Goal: Information Seeking & Learning: Understand process/instructions

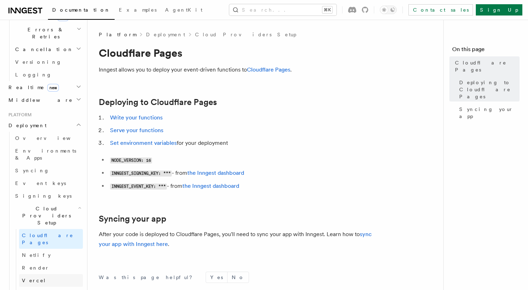
scroll to position [276, 0]
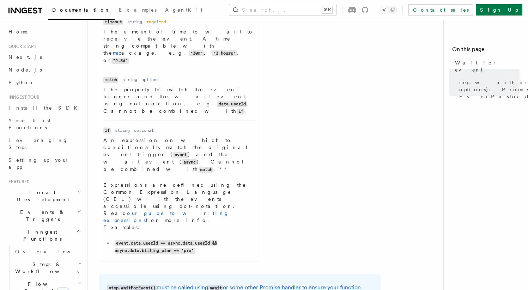
scroll to position [254, 0]
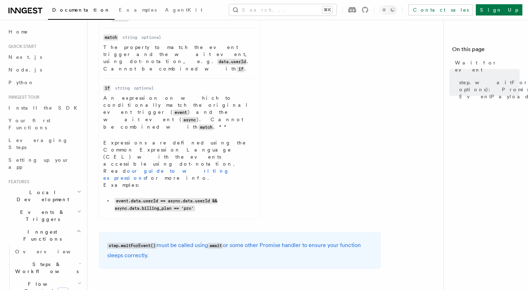
click at [203, 241] on p "step.waitForEvent() must be called using await or some other Promise handler to…" at bounding box center [239, 251] width 265 height 20
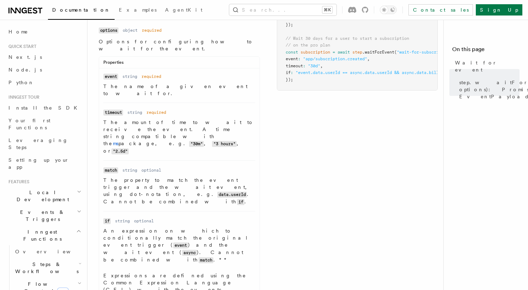
scroll to position [113, 0]
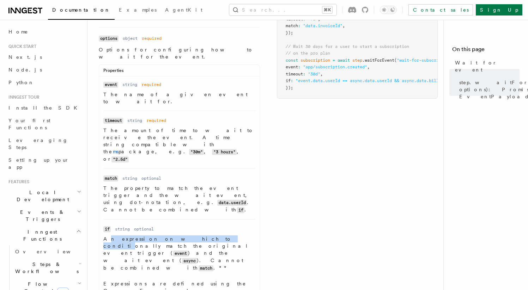
drag, startPoint x: 108, startPoint y: 169, endPoint x: 178, endPoint y: 171, distance: 69.2
click at [178, 236] on p "An expression on which to conditionally match the original event trigger ( even…" at bounding box center [179, 254] width 152 height 36
click at [117, 127] on p "The amount of time to wait to receive the event. A time string compatible with …" at bounding box center [179, 145] width 152 height 36
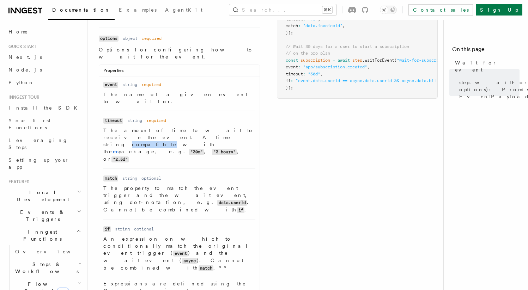
click at [117, 127] on p "The amount of time to wait to receive the event. A time string compatible with …" at bounding box center [179, 145] width 152 height 36
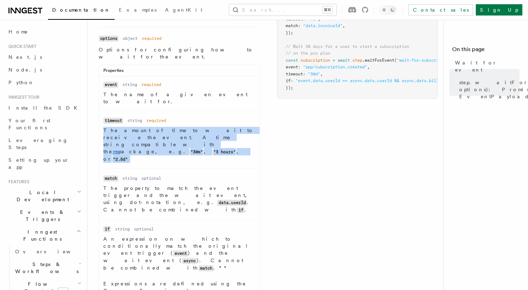
click at [117, 127] on p "The amount of time to wait to receive the event. A time string compatible with …" at bounding box center [179, 145] width 152 height 36
click at [116, 127] on p "The amount of time to wait to receive the event. A time string compatible with …" at bounding box center [179, 145] width 152 height 36
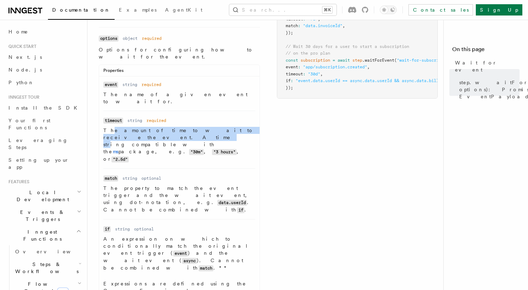
drag, startPoint x: 110, startPoint y: 95, endPoint x: 230, endPoint y: 94, distance: 120.7
click at [230, 127] on p "The amount of time to wait to receive the event. A time string compatible with …" at bounding box center [179, 145] width 152 height 36
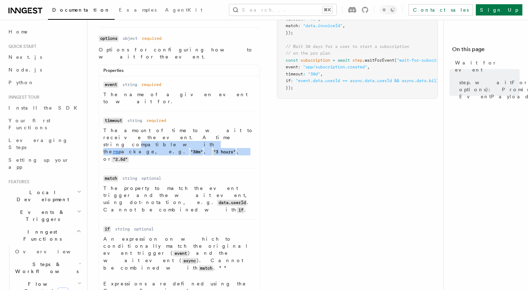
drag, startPoint x: 110, startPoint y: 104, endPoint x: 233, endPoint y: 100, distance: 122.9
click at [233, 127] on p "The amount of time to wait to receive the event. A time string compatible with …" at bounding box center [179, 145] width 152 height 36
click at [231, 127] on p "The amount of time to wait to receive the event. A time string compatible with …" at bounding box center [179, 145] width 152 height 36
drag, startPoint x: 255, startPoint y: 103, endPoint x: 102, endPoint y: 99, distance: 153.5
click at [102, 99] on ul "Name event Type string Required required Description The name of a given event …" at bounding box center [179, 218] width 161 height 275
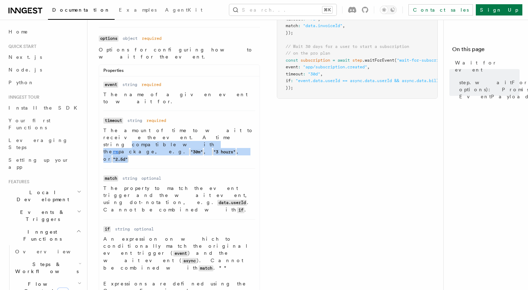
click at [102, 99] on ul "Name event Type string Required required Description The name of a given event …" at bounding box center [179, 218] width 161 height 275
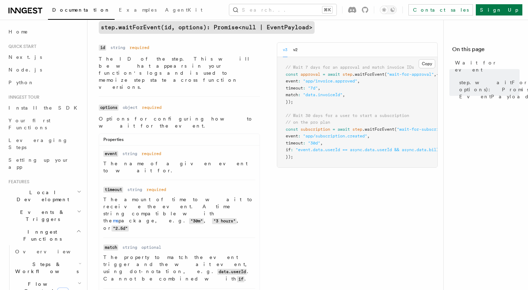
scroll to position [0, 0]
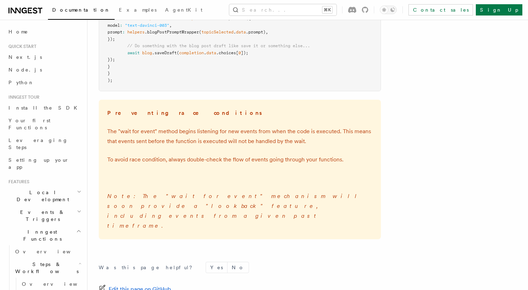
scroll to position [1053, 0]
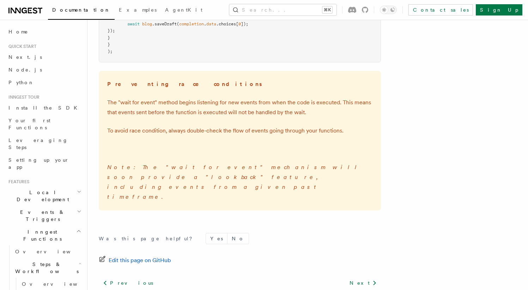
click at [129, 135] on p "To avoid race condition, always double-check the flow of events going through y…" at bounding box center [239, 131] width 265 height 10
click at [132, 132] on p "To avoid race condition, always double-check the flow of events going through y…" at bounding box center [239, 131] width 265 height 10
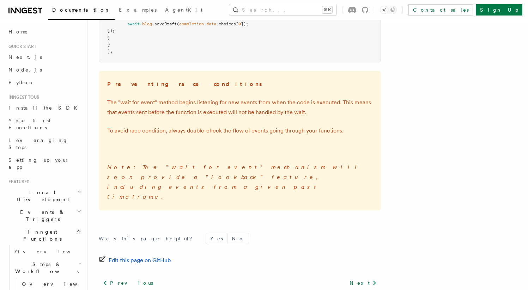
click at [132, 132] on p "To avoid race condition, always double-check the flow of events going through y…" at bounding box center [239, 131] width 265 height 10
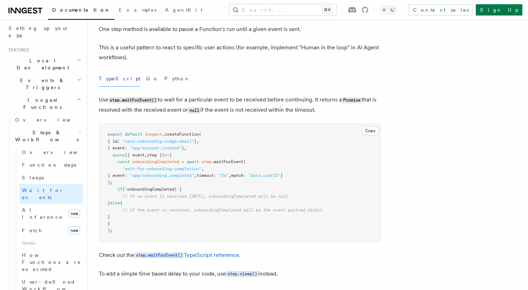
scroll to position [0, 0]
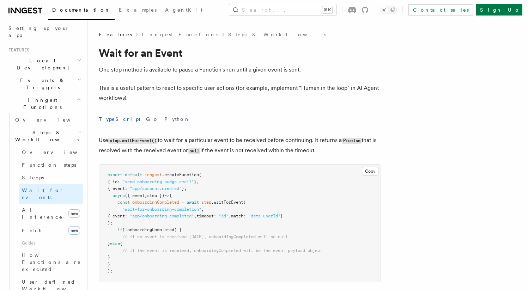
click at [23, 10] on icon at bounding box center [25, 10] width 34 height 8
